Goal: Find contact information: Find contact information

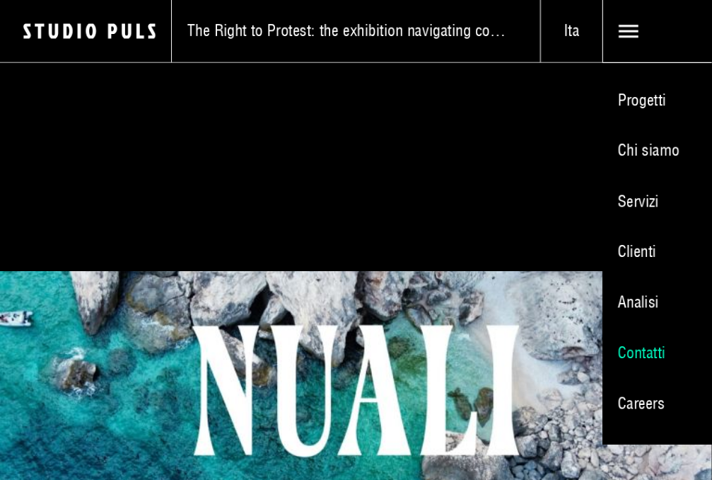
click at [646, 328] on link "Contatti" at bounding box center [658, 353] width 110 height 51
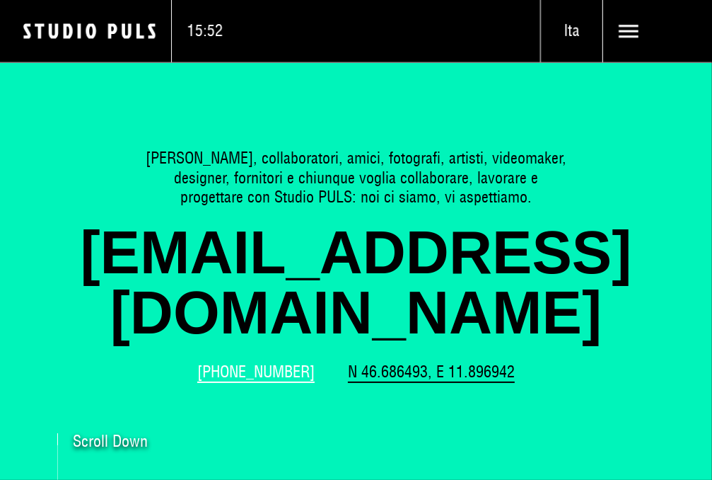
drag, startPoint x: 318, startPoint y: 344, endPoint x: 229, endPoint y: 345, distance: 89.1
click at [229, 362] on div "[PHONE_NUMBER] N 46.686493, E 11.896942" at bounding box center [356, 377] width 599 height 31
copy link "0474 523 183"
